Goal: Find specific page/section: Find specific page/section

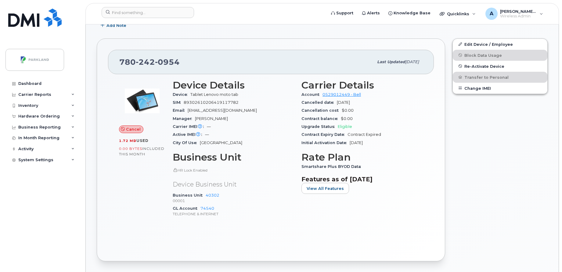
scroll to position [137, 0]
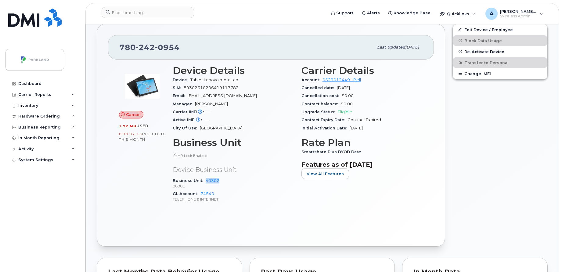
drag, startPoint x: 228, startPoint y: 180, endPoint x: 204, endPoint y: 183, distance: 24.0
click at [204, 183] on div "Business Unit 40302 00001" at bounding box center [233, 183] width 121 height 13
copy link "40302"
click at [165, 9] on input at bounding box center [148, 12] width 92 height 11
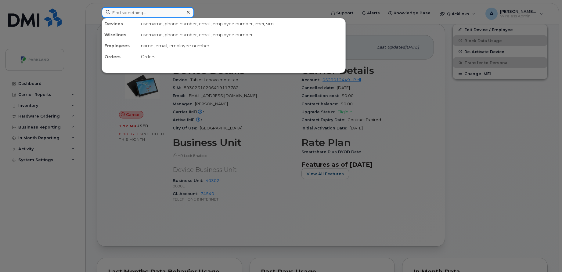
paste input "STN43023 CHV-Chevron"
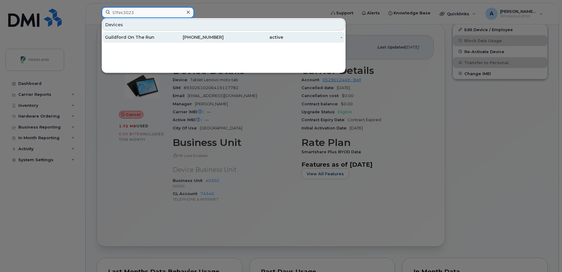
type input "STN43023"
click at [160, 39] on div "Guildford On The Run" at bounding box center [134, 37] width 59 height 6
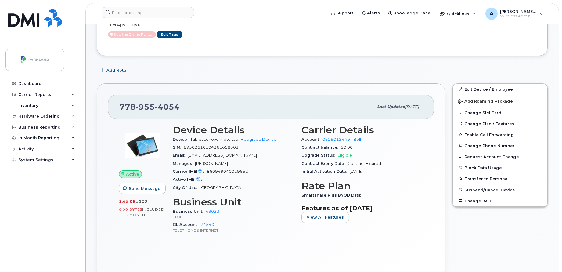
scroll to position [80, 0]
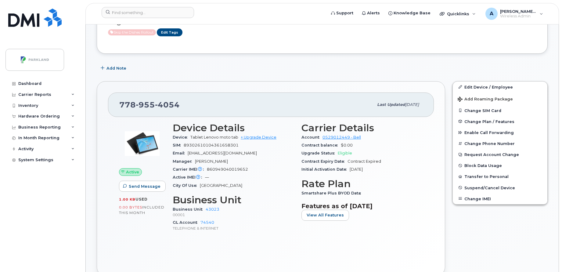
click at [273, 199] on h3 "Business Unit" at bounding box center [233, 199] width 121 height 11
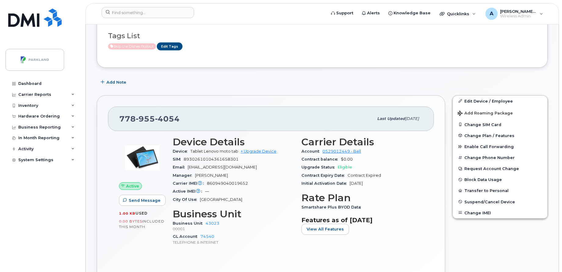
scroll to position [66, 0]
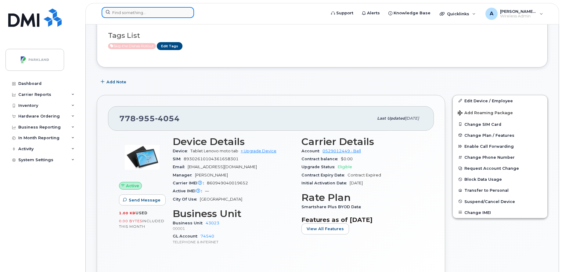
click at [149, 9] on input at bounding box center [148, 12] width 92 height 11
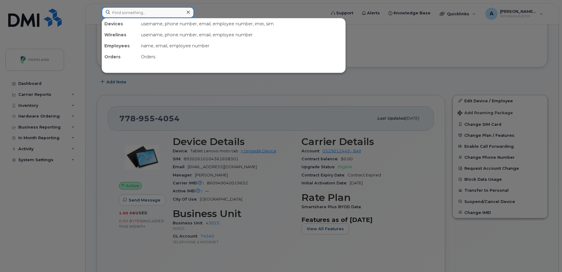
paste input "Sharon Barrett"
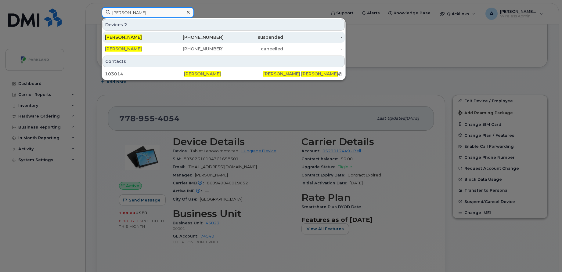
type input "Sharon Barrett"
click at [154, 40] on div "Sharon Barrett" at bounding box center [134, 37] width 59 height 6
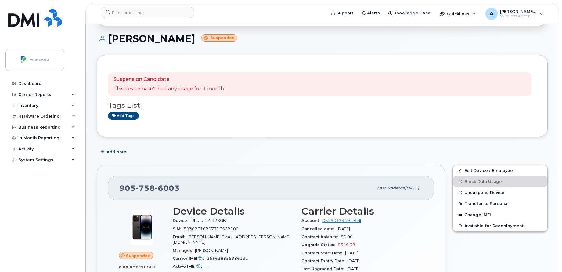
scroll to position [61, 0]
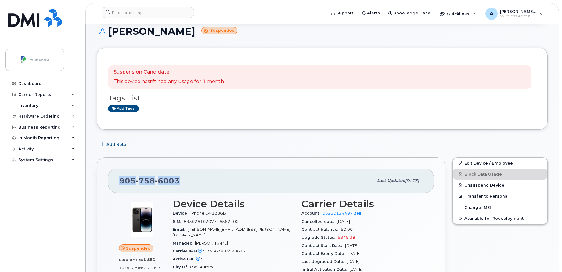
drag, startPoint x: 193, startPoint y: 180, endPoint x: 97, endPoint y: 174, distance: 96.6
copy span "905 758 6003"
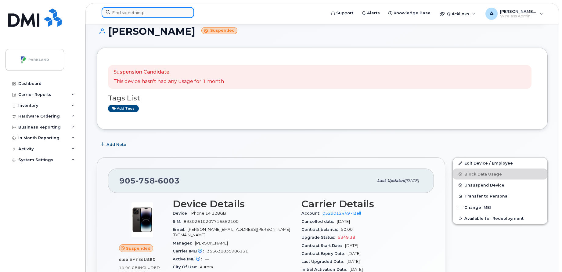
click at [145, 15] on input at bounding box center [148, 12] width 92 height 11
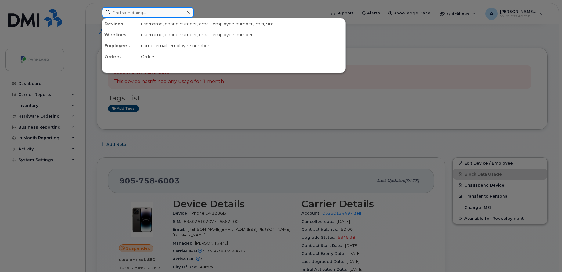
paste input "860949040023068"
type input "860949040023068"
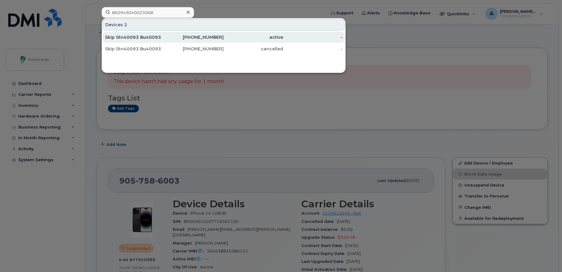
click at [152, 35] on div "Skip Stn40093 Bu40093" at bounding box center [134, 37] width 59 height 6
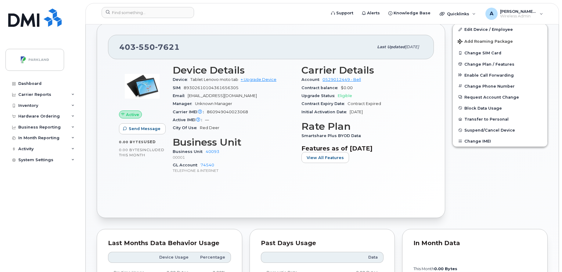
scroll to position [196, 0]
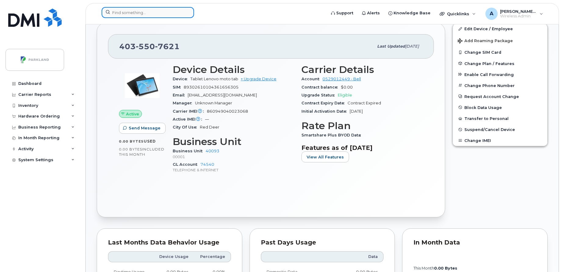
click at [166, 17] on input at bounding box center [148, 12] width 92 height 11
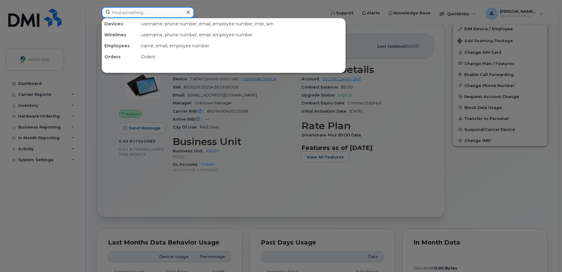
paste input "89302720395910340964K046"
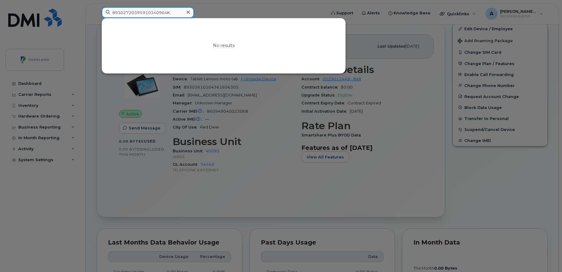
type input "89302720395910340964"
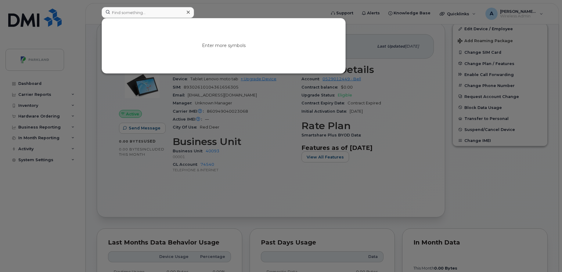
click at [185, 11] on div at bounding box center [188, 12] width 9 height 9
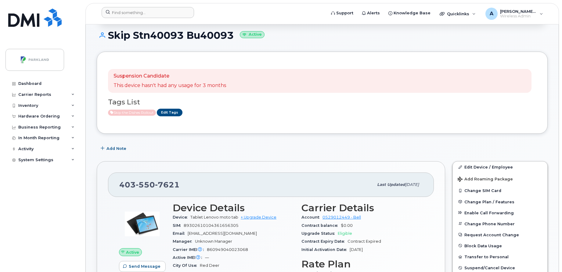
scroll to position [79, 0]
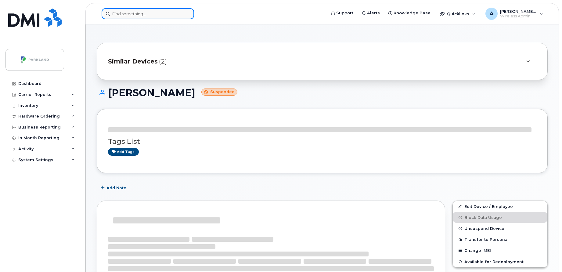
click at [156, 16] on input at bounding box center [148, 13] width 92 height 11
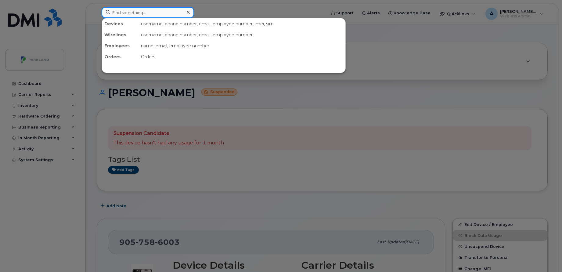
paste input "860949040023068"
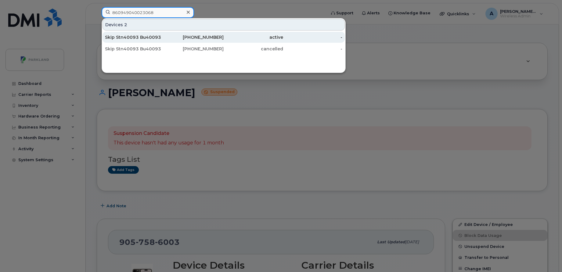
type input "860949040023068"
click at [252, 37] on div "active" at bounding box center [253, 37] width 59 height 6
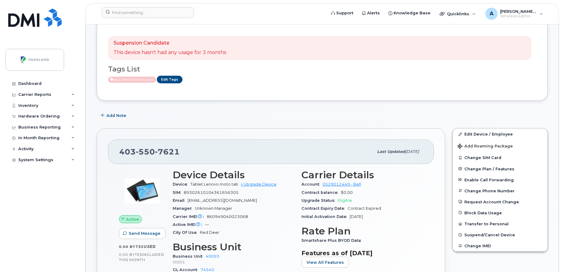
scroll to position [89, 0]
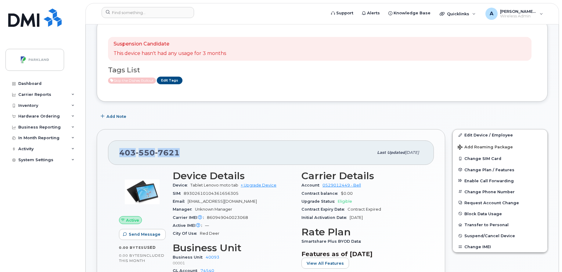
drag, startPoint x: 178, startPoint y: 154, endPoint x: 114, endPoint y: 154, distance: 64.7
click at [114, 154] on div "[PHONE_NUMBER] Last updated [DATE]" at bounding box center [271, 152] width 326 height 24
drag, startPoint x: 114, startPoint y: 154, endPoint x: 222, endPoint y: 132, distance: 110.8
click at [222, 132] on div "[PHONE_NUMBER] Last updated [DATE] Active Send Message 0.00 Bytes  used 0.00 By…" at bounding box center [271, 226] width 348 height 194
copy span "[PHONE_NUMBER]"
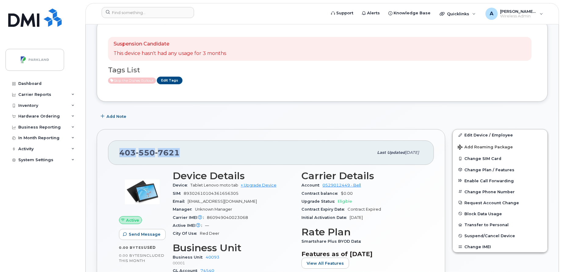
scroll to position [0, 0]
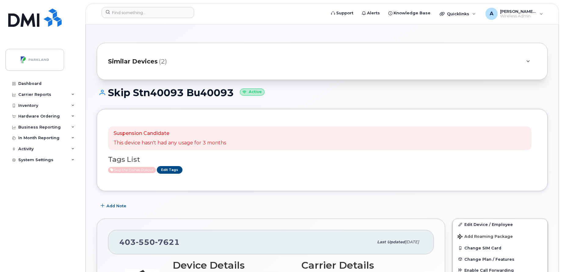
click at [139, 57] on span "Similar Devices" at bounding box center [133, 61] width 50 height 9
